Goal: Information Seeking & Learning: Understand process/instructions

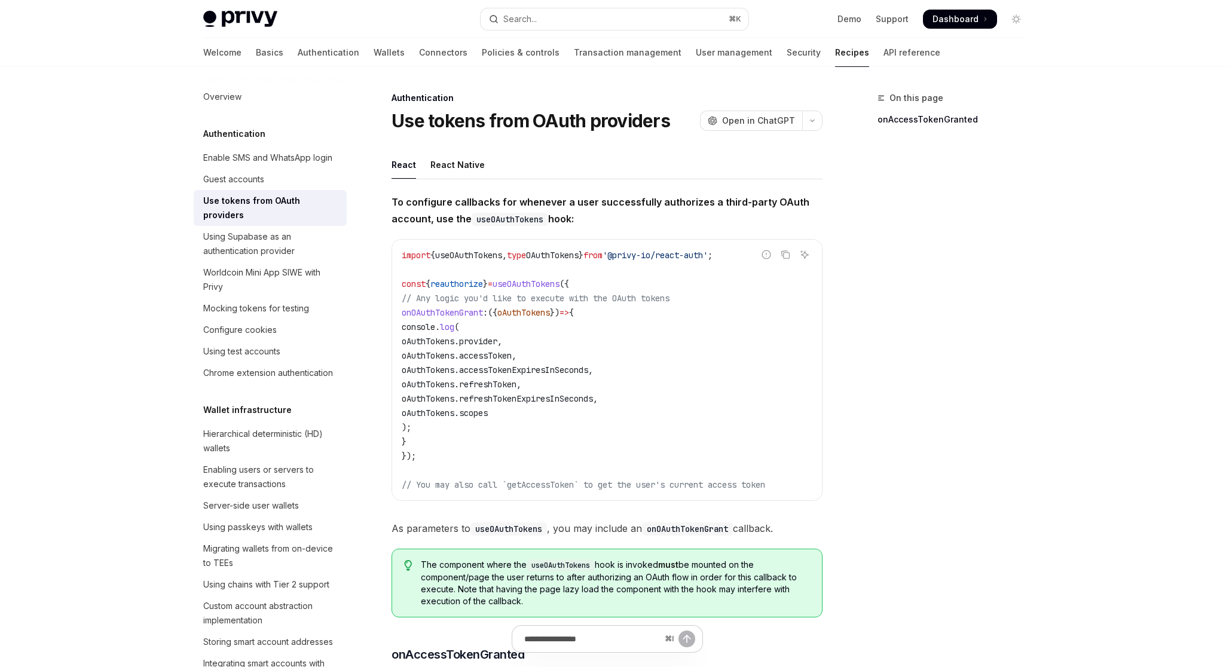
scroll to position [3, 0]
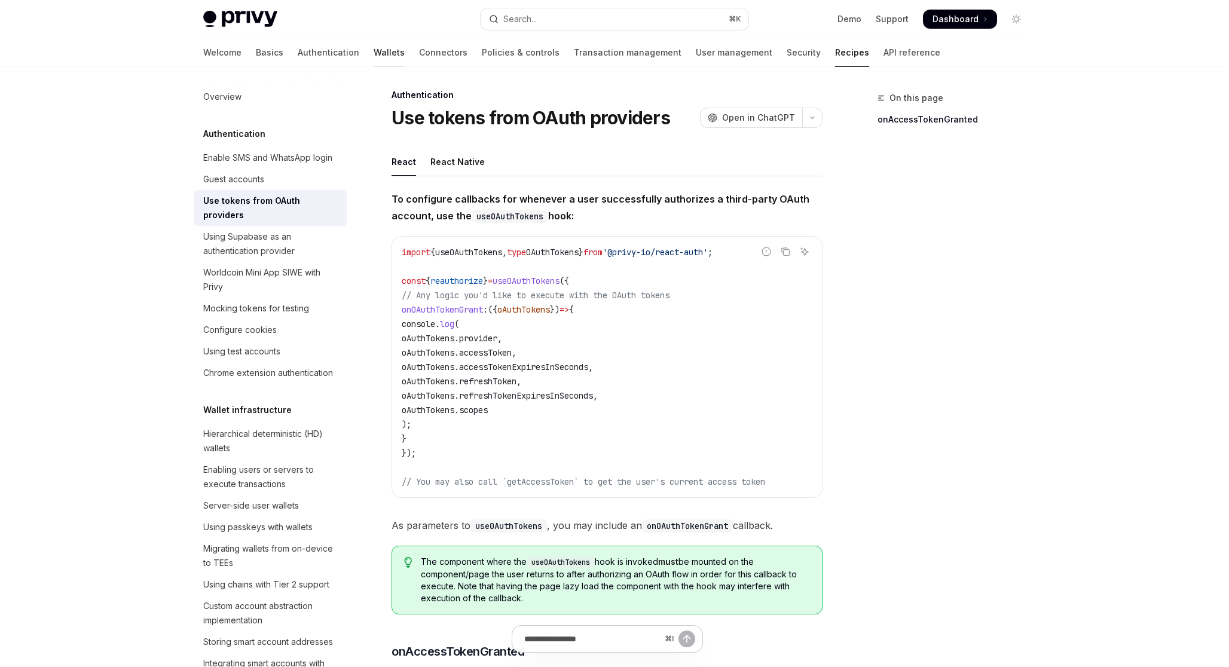
click at [374, 51] on link "Wallets" at bounding box center [389, 52] width 31 height 29
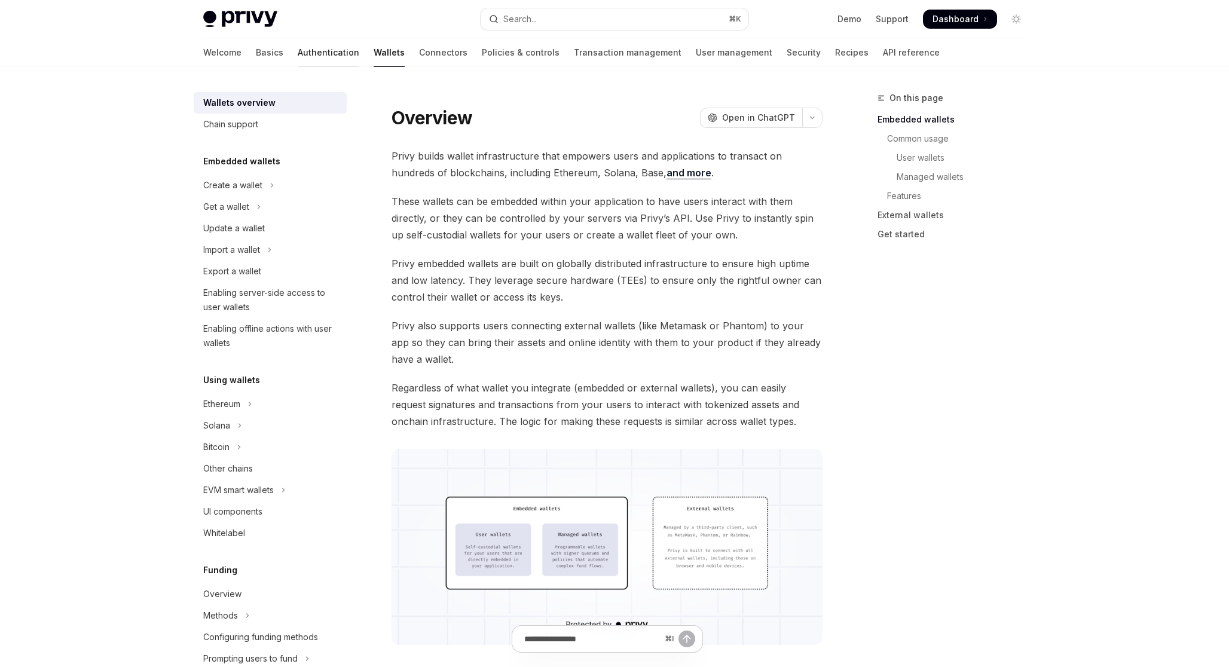
click at [298, 54] on link "Authentication" at bounding box center [329, 52] width 62 height 29
type textarea "*"
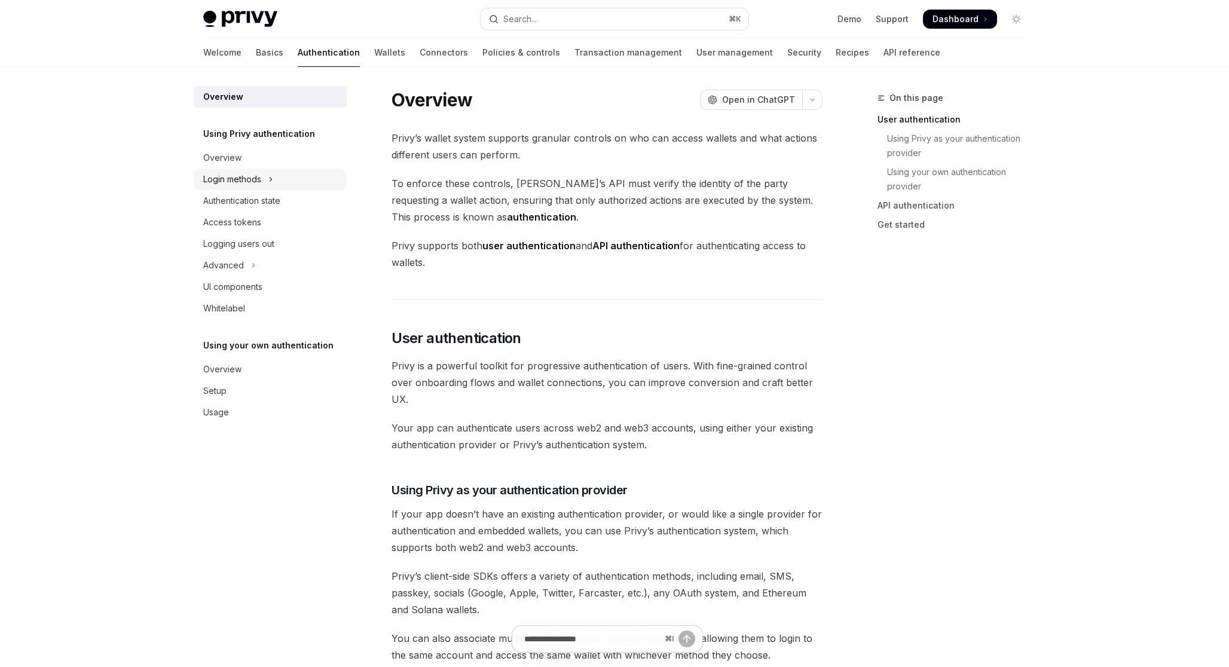
click at [254, 179] on div "Login methods" at bounding box center [232, 179] width 58 height 14
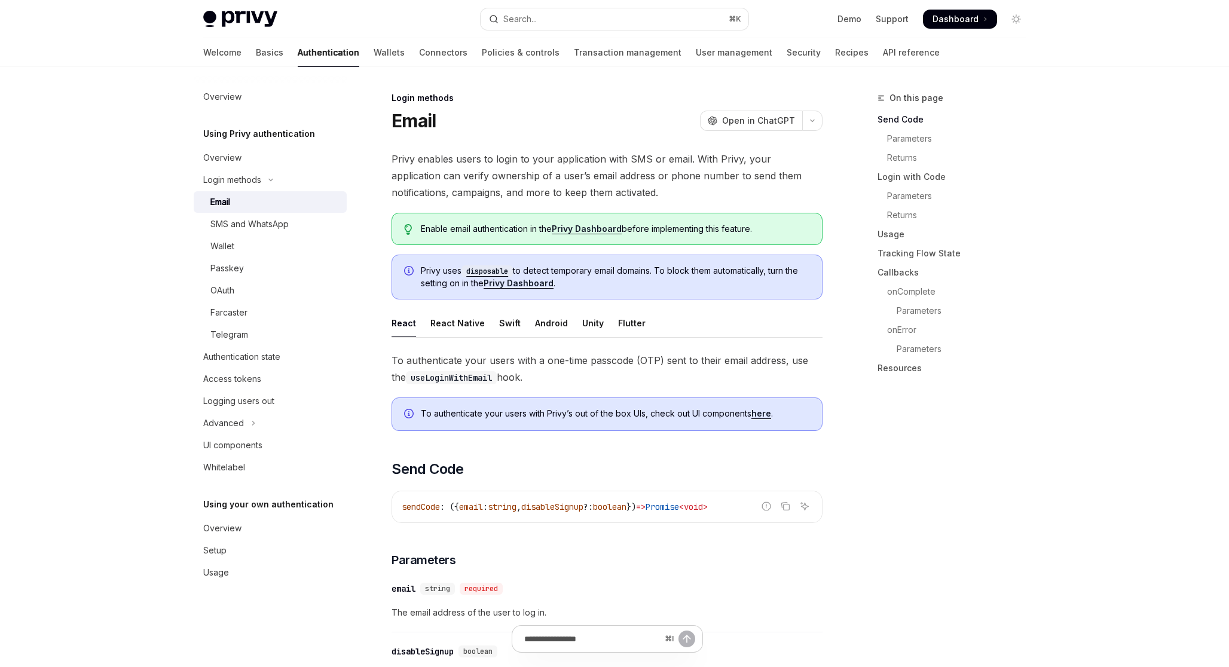
click at [252, 291] on div "OAuth" at bounding box center [274, 290] width 129 height 14
type textarea "*"
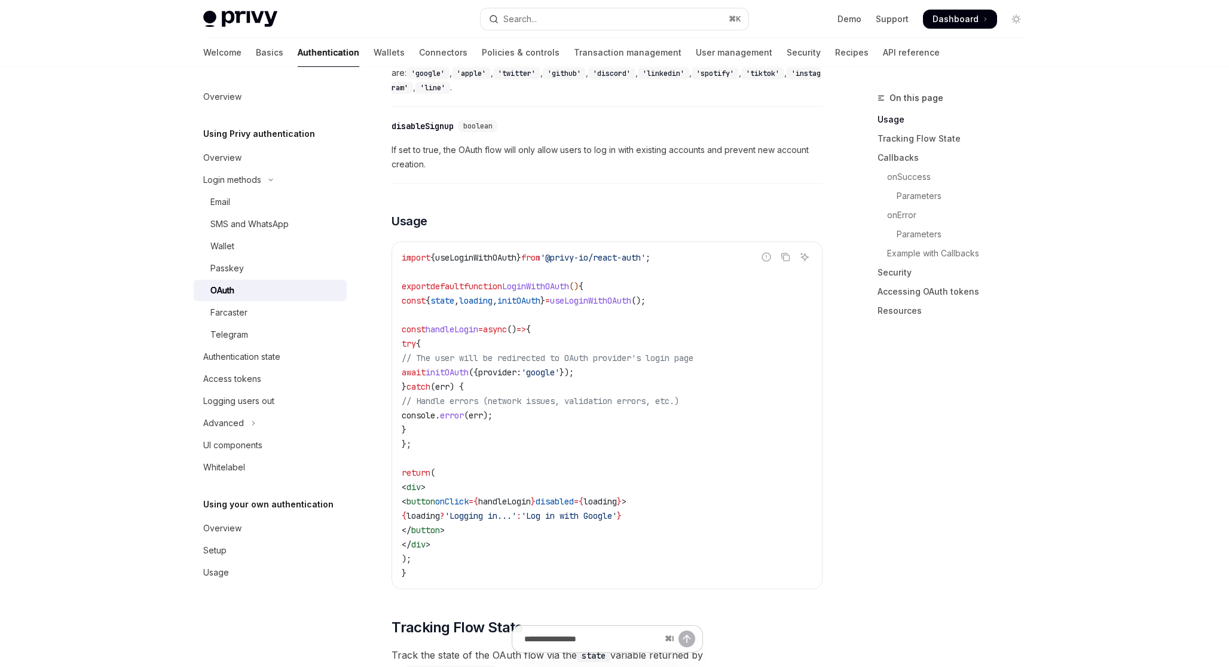
scroll to position [624, 0]
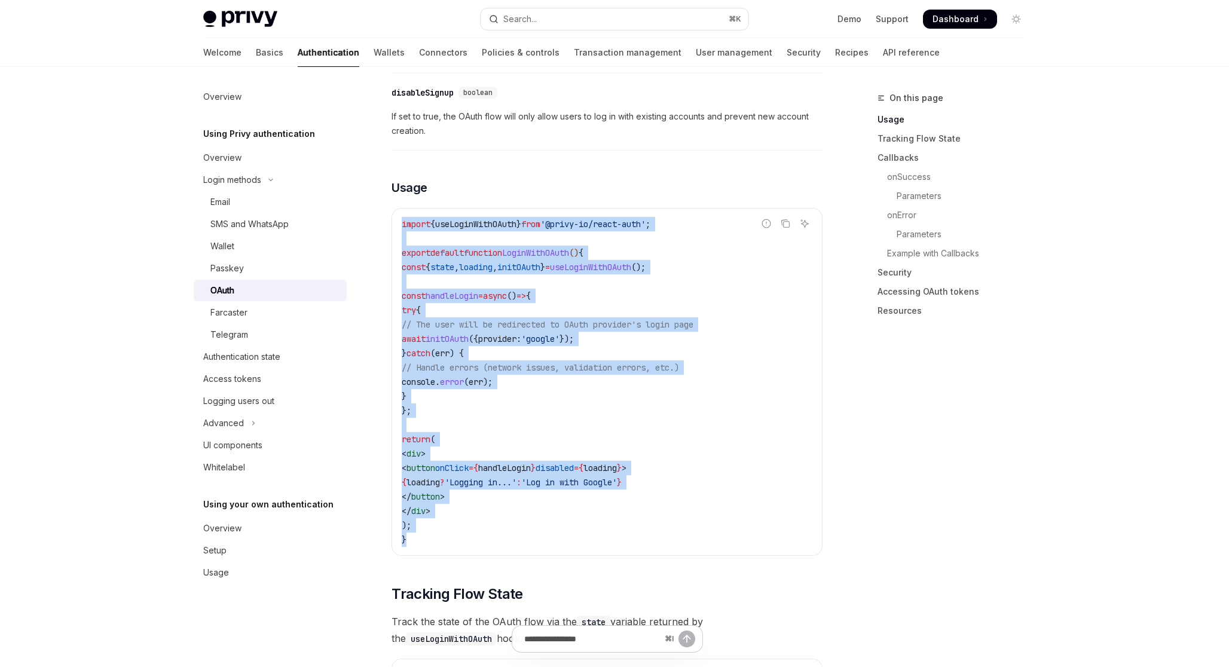
drag, startPoint x: 421, startPoint y: 534, endPoint x: 402, endPoint y: 208, distance: 326.9
click at [402, 217] on code "import { useLoginWithOAuth } from '@privy-io/react-auth' ; export default funct…" at bounding box center [607, 382] width 411 height 330
copy code "import { useLoginWithOAuth } from '@privy-io/react-auth' ; export default funct…"
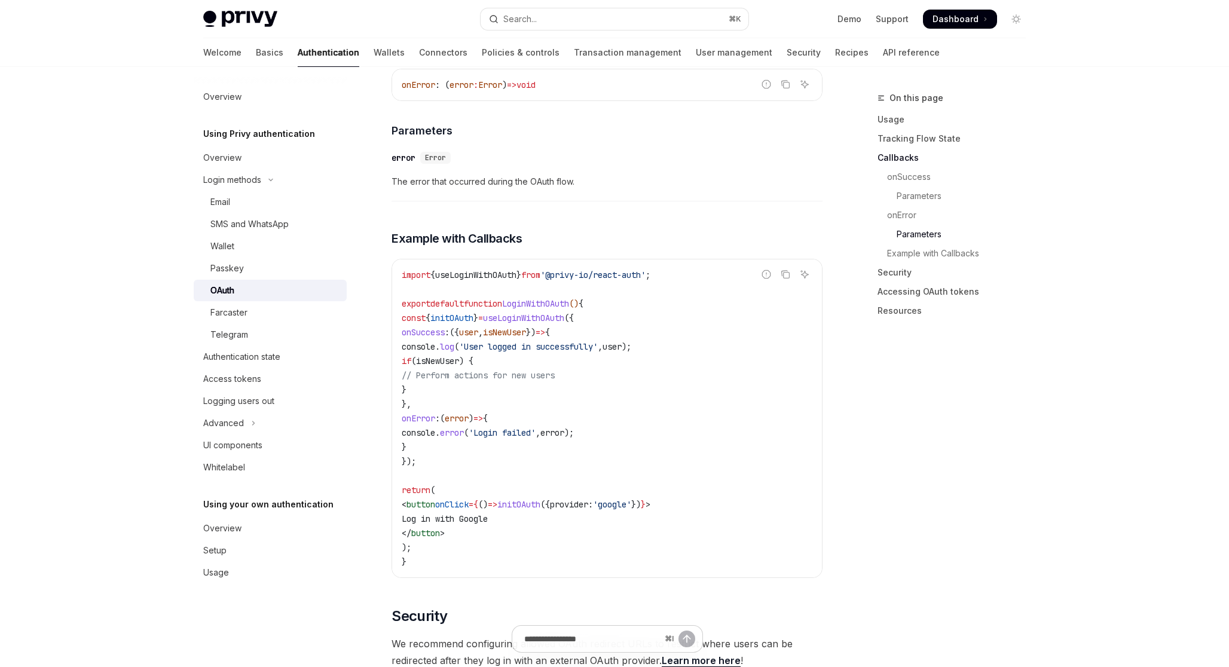
scroll to position [2118, 0]
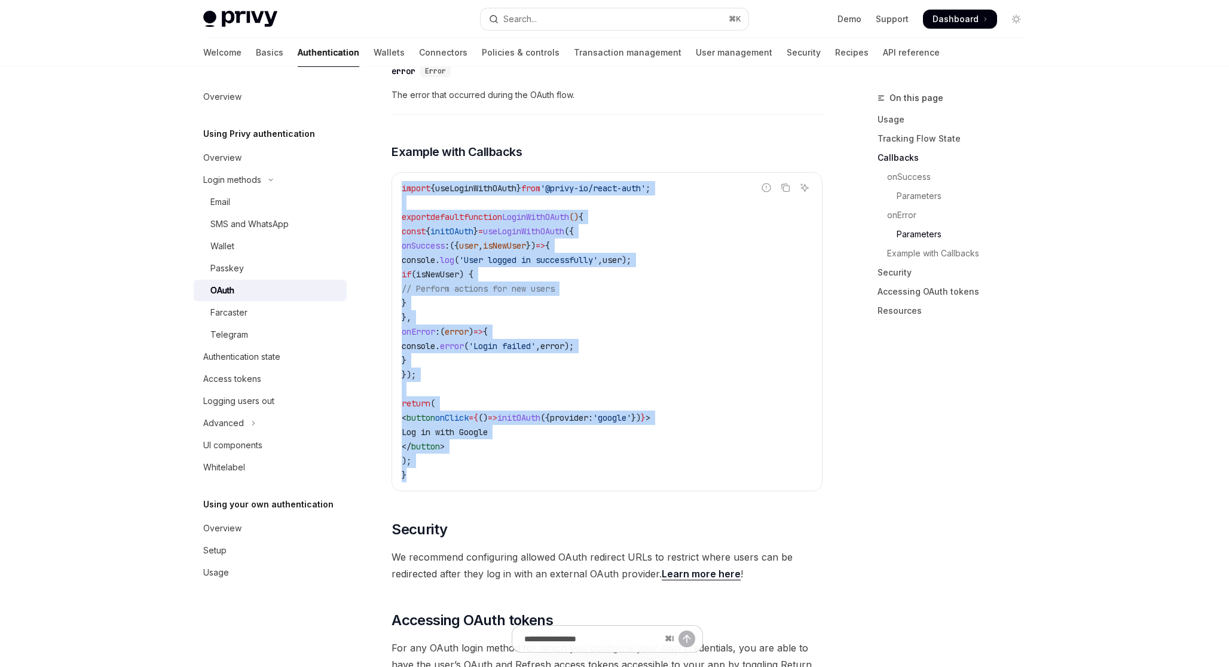
drag, startPoint x: 430, startPoint y: 476, endPoint x: 386, endPoint y: 182, distance: 297.4
copy code "import { useLoginWithOAuth } from '@privy-io/react-auth' ; export default funct…"
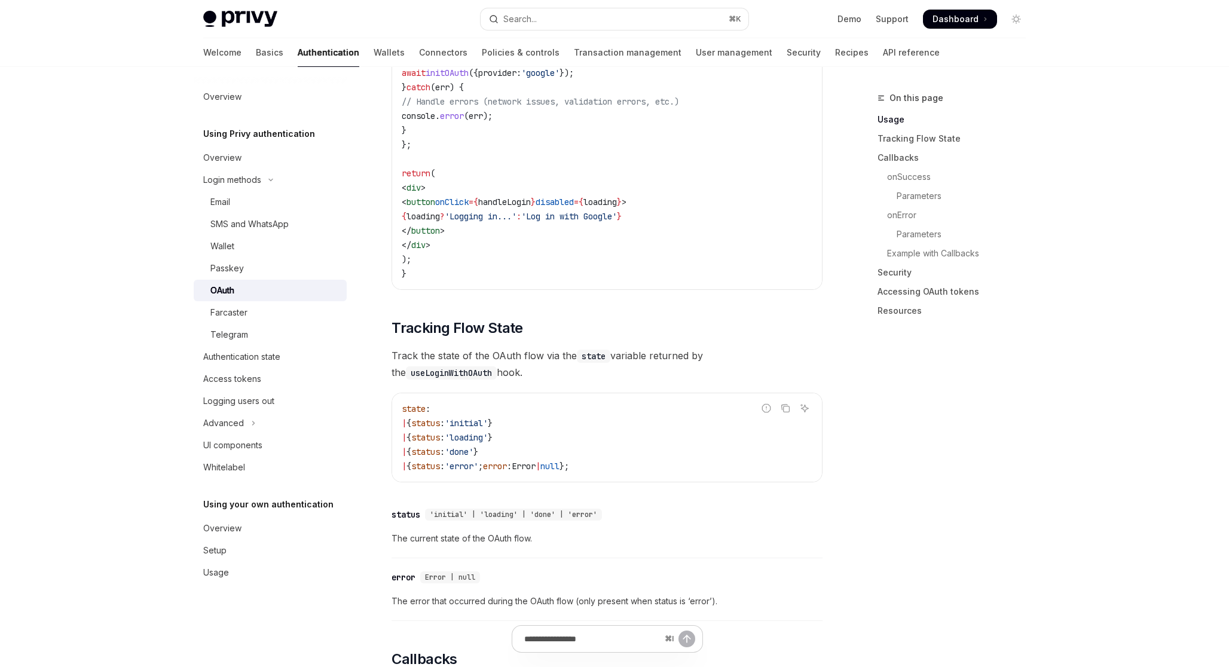
scroll to position [901, 0]
